Goal: Task Accomplishment & Management: Manage account settings

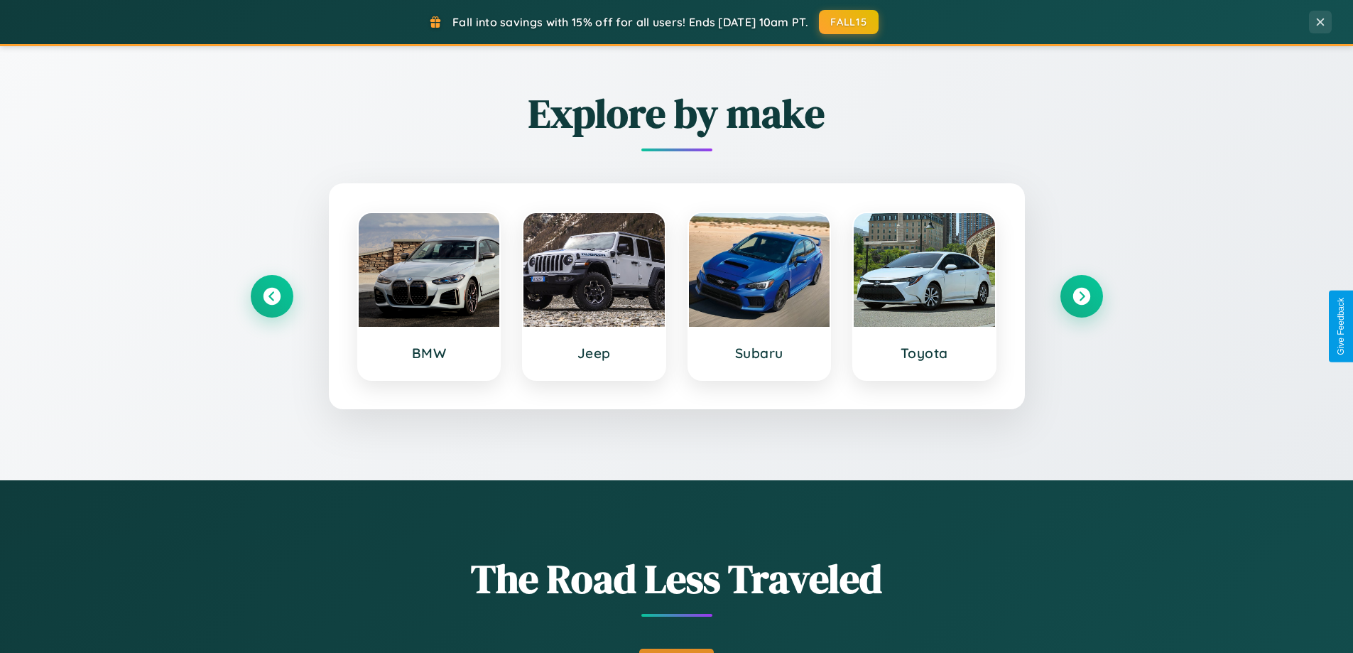
scroll to position [977, 0]
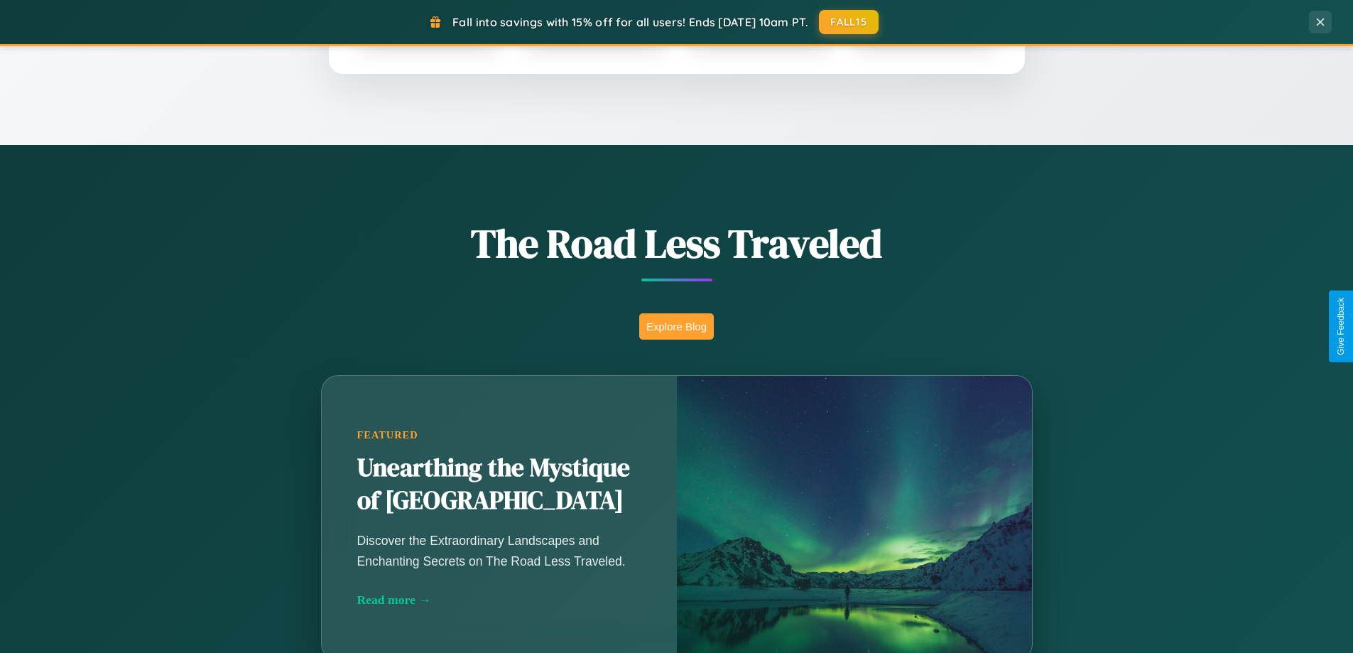
click at [676, 326] on button "Explore Blog" at bounding box center [676, 326] width 75 height 26
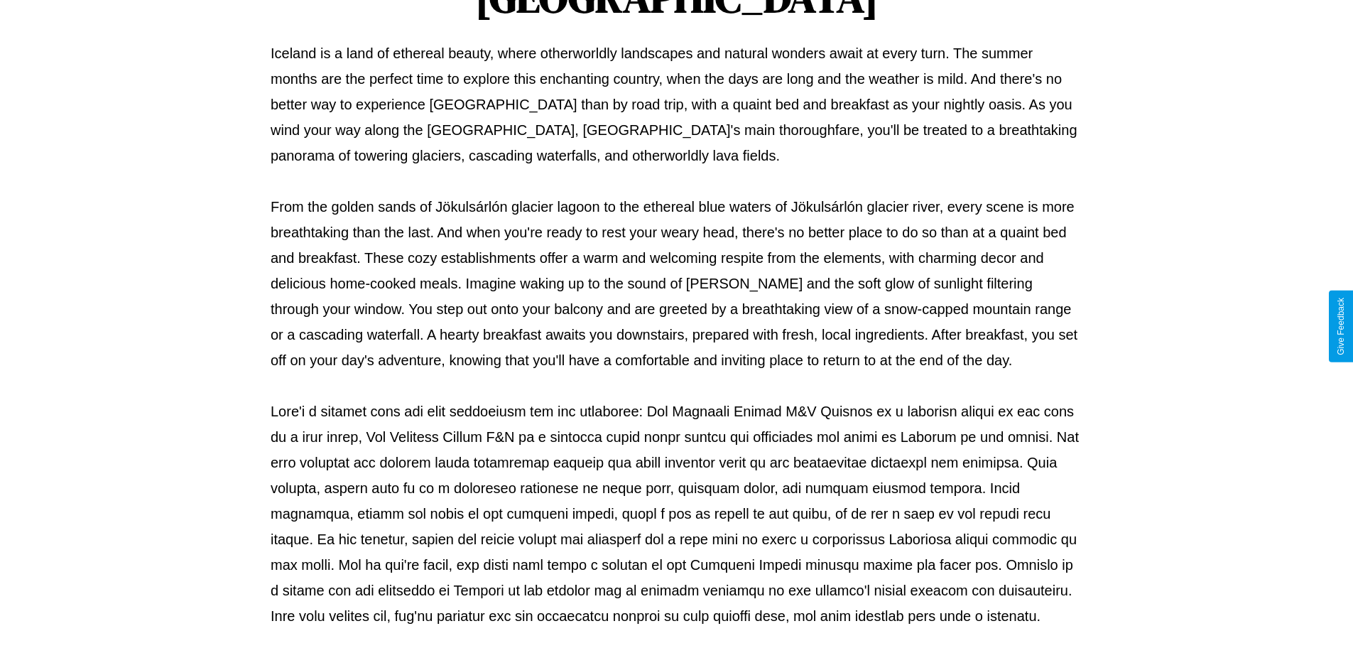
scroll to position [460, 0]
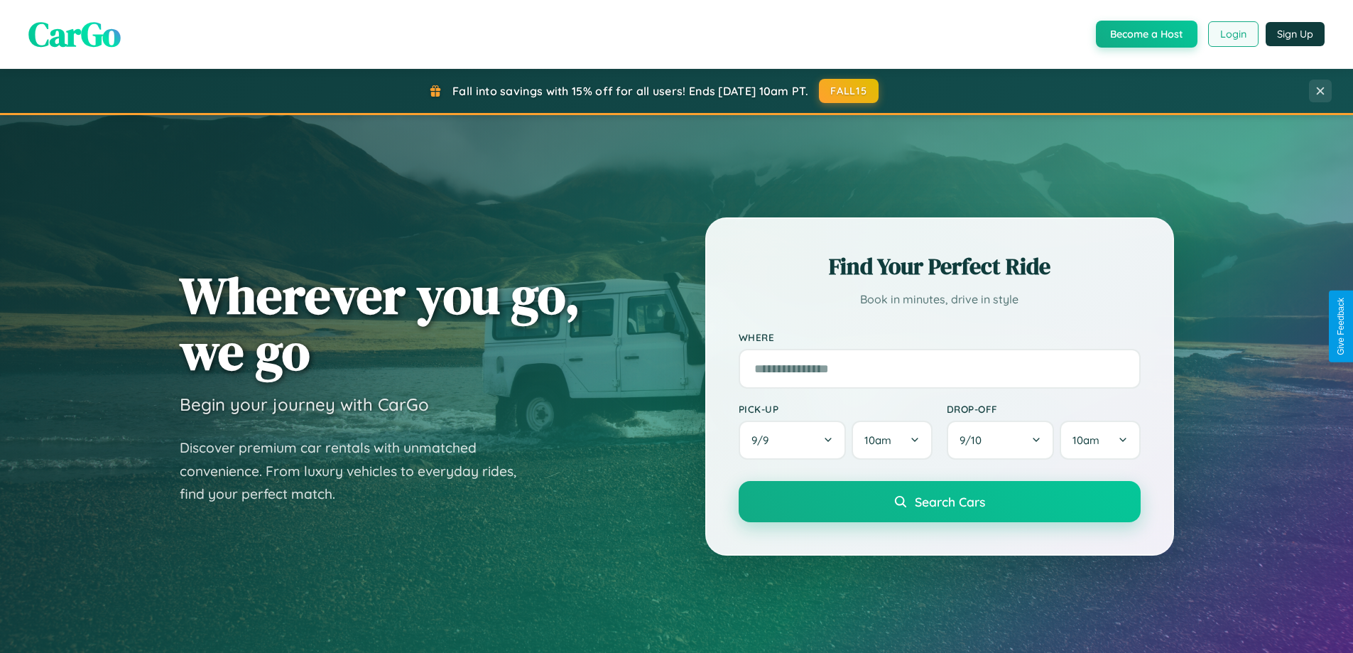
click at [1232, 34] on button "Login" at bounding box center [1233, 34] width 50 height 26
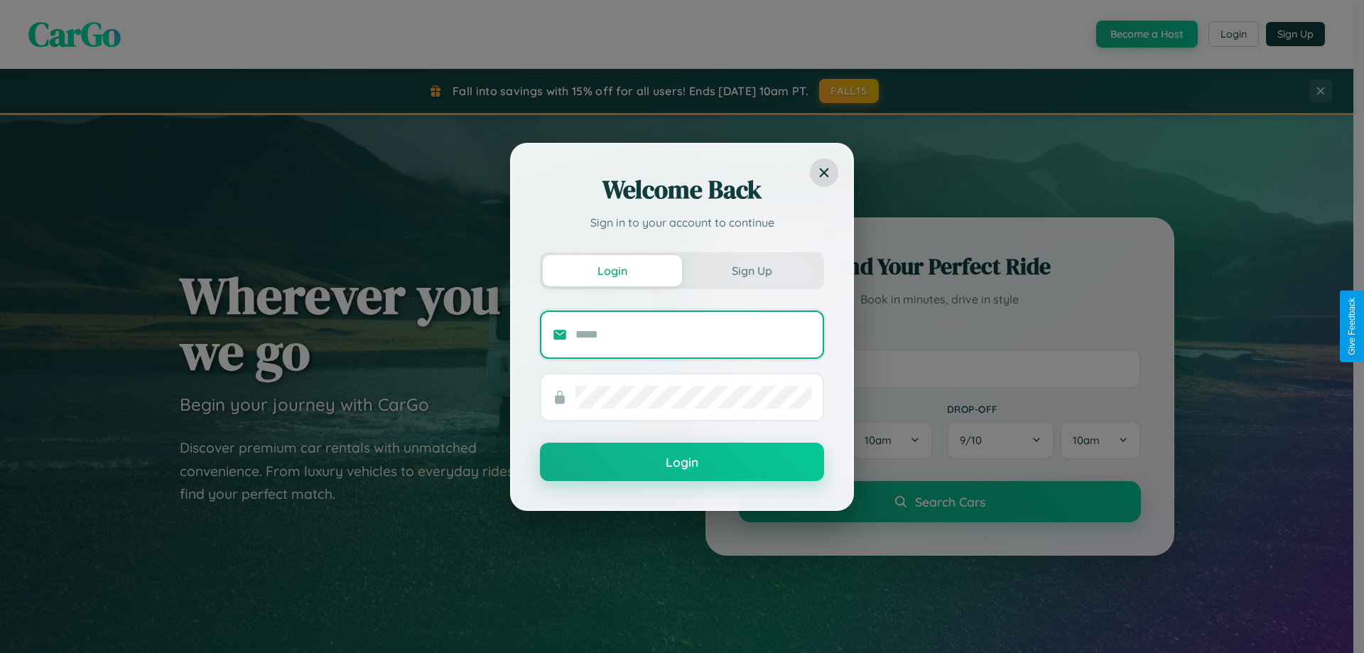
click at [693, 334] on input "text" at bounding box center [693, 334] width 236 height 23
type input "**********"
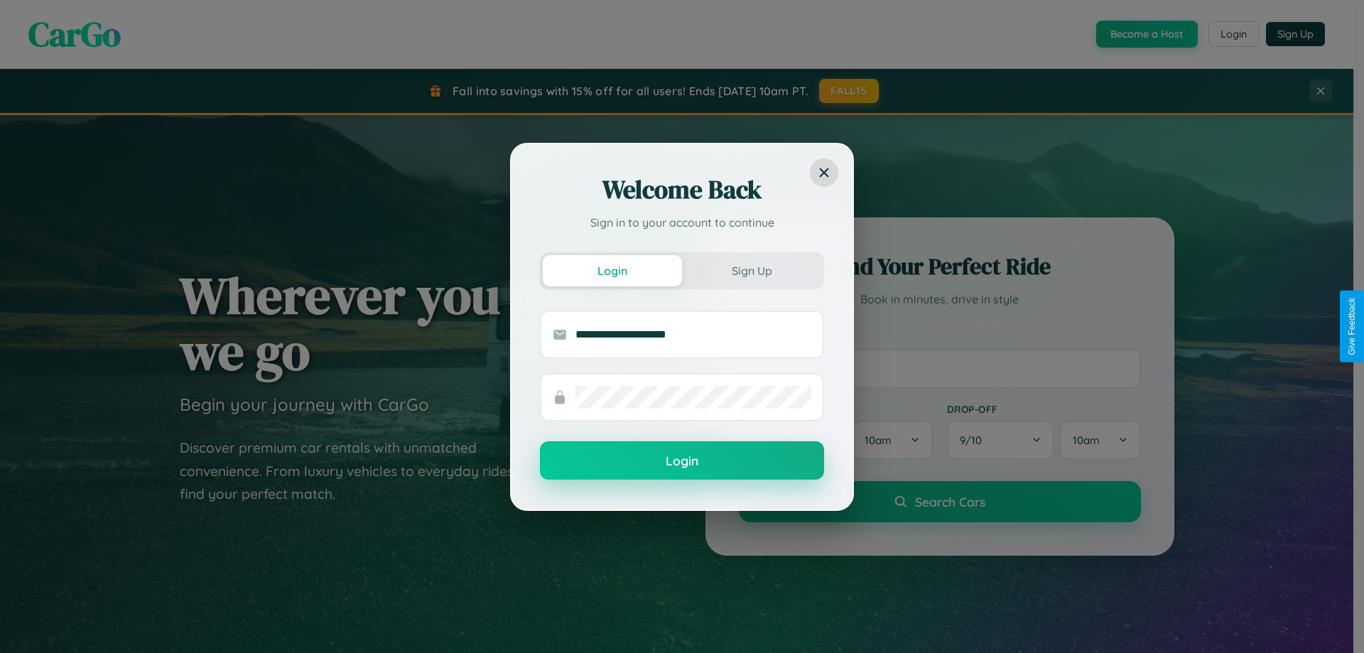
click at [682, 461] on button "Login" at bounding box center [682, 460] width 284 height 38
